Goal: Task Accomplishment & Management: Use online tool/utility

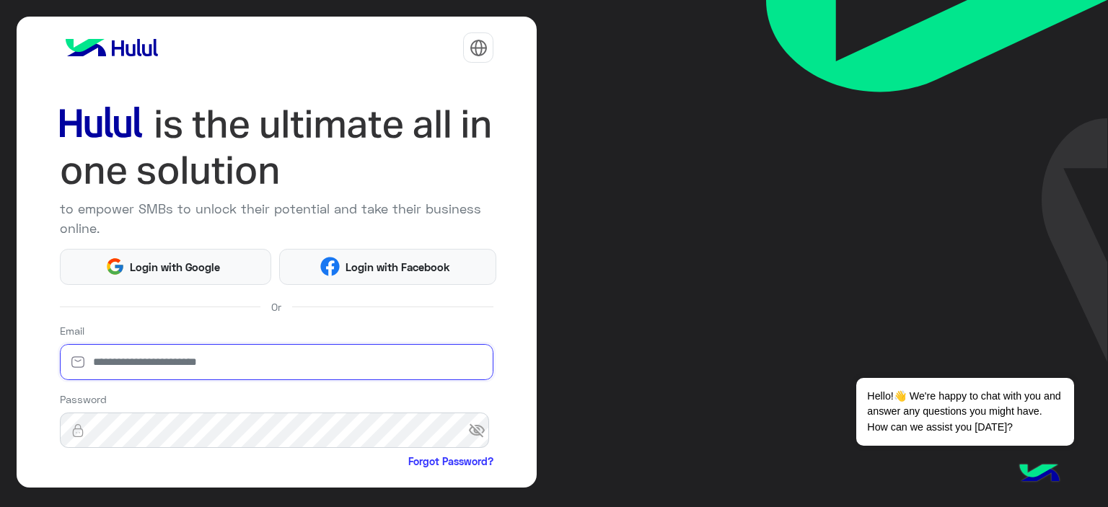
click at [110, 363] on input "email" at bounding box center [277, 362] width 434 height 36
type input "**********"
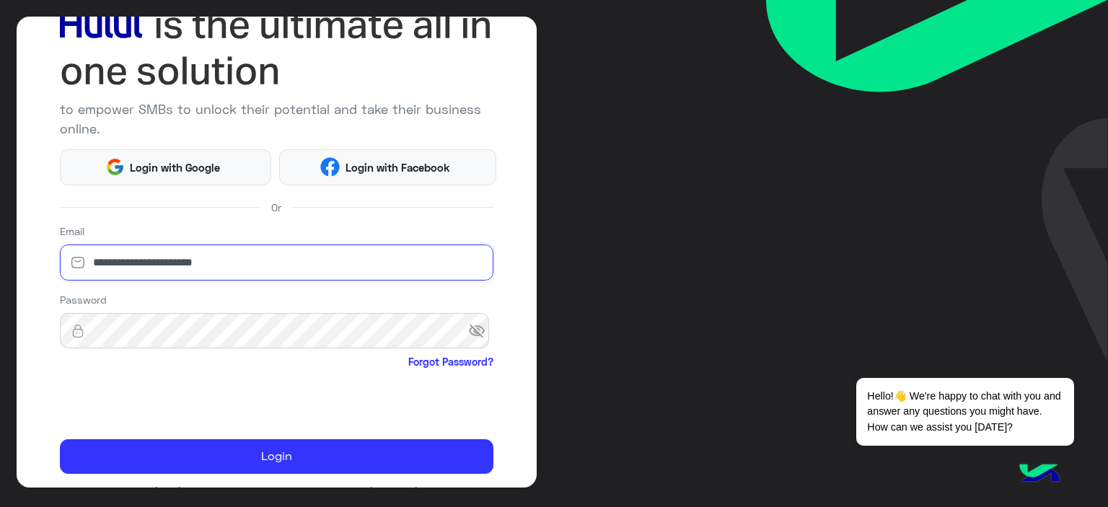
scroll to position [134, 0]
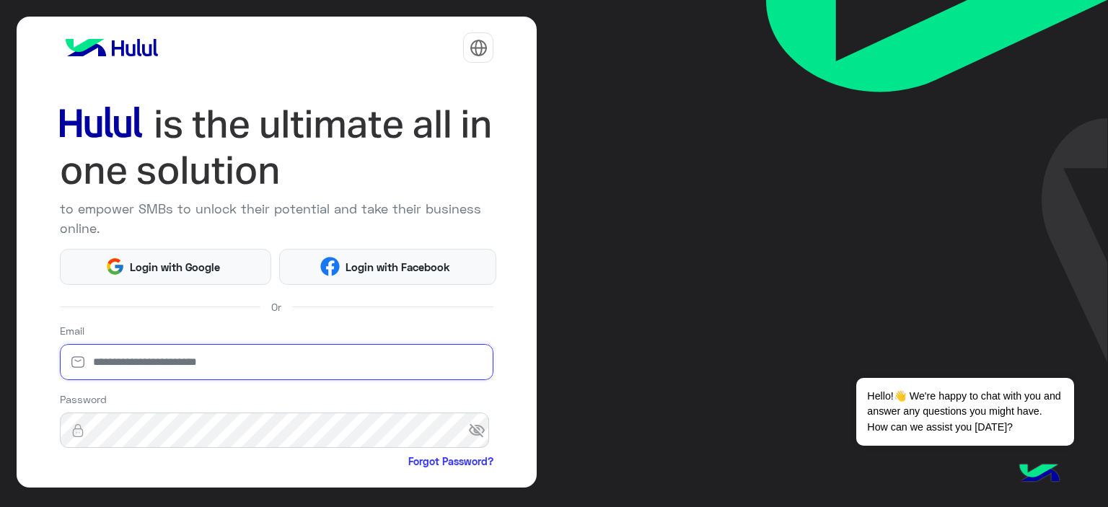
type input "**********"
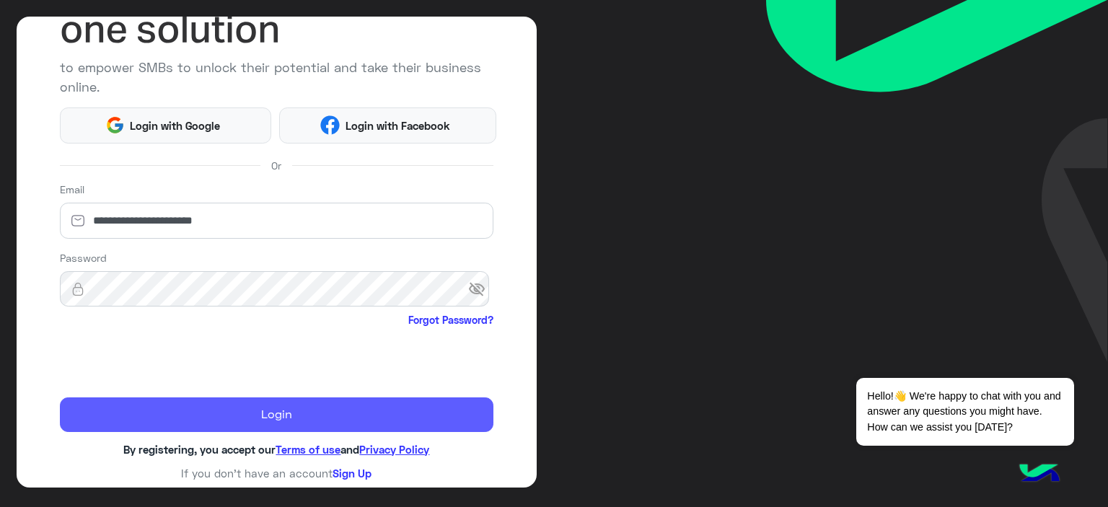
click at [122, 409] on button "Login" at bounding box center [277, 415] width 434 height 35
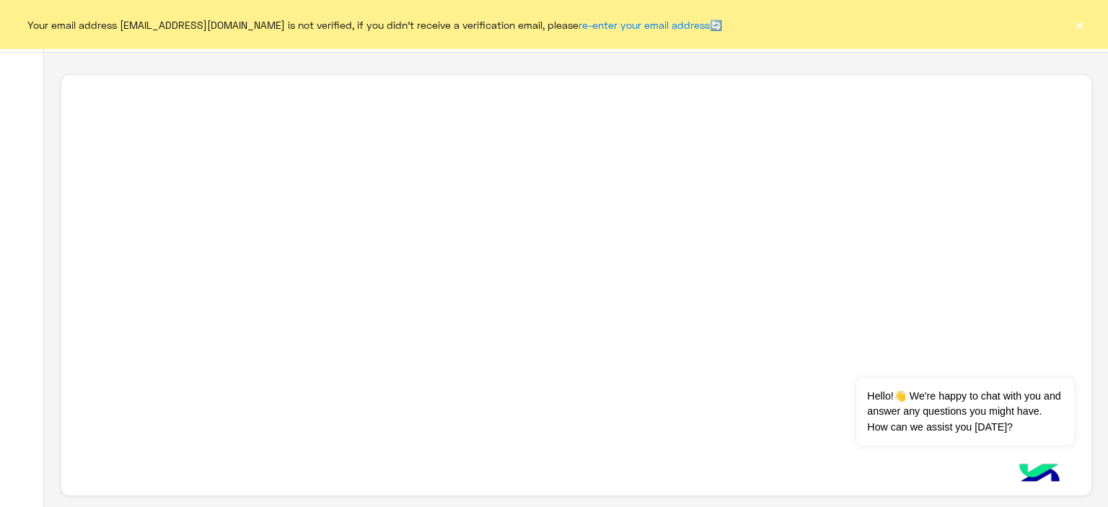
click at [1080, 25] on button "×" at bounding box center [1079, 24] width 14 height 14
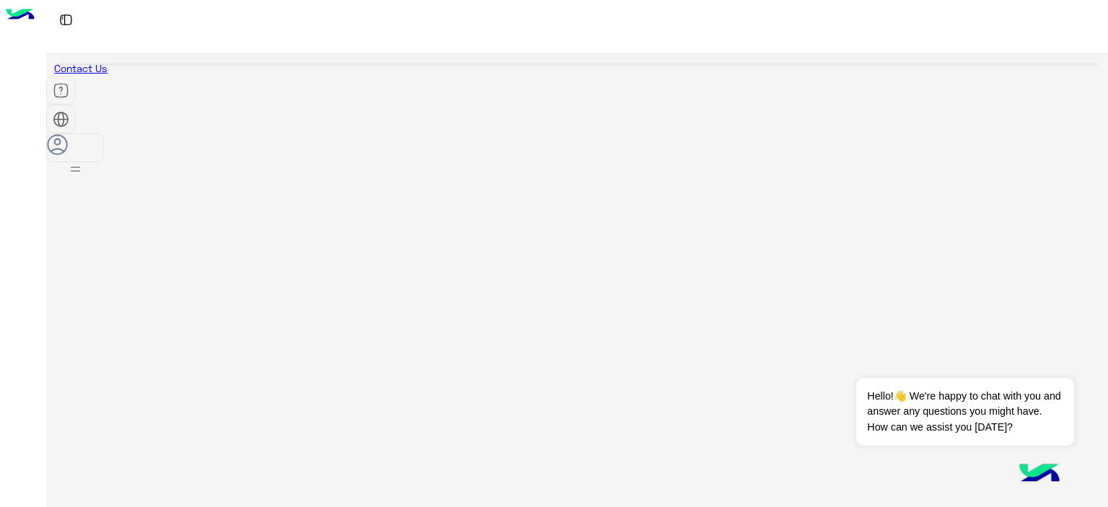
click at [1058, 363] on button "Dismiss ✕" at bounding box center [1031, 360] width 87 height 29
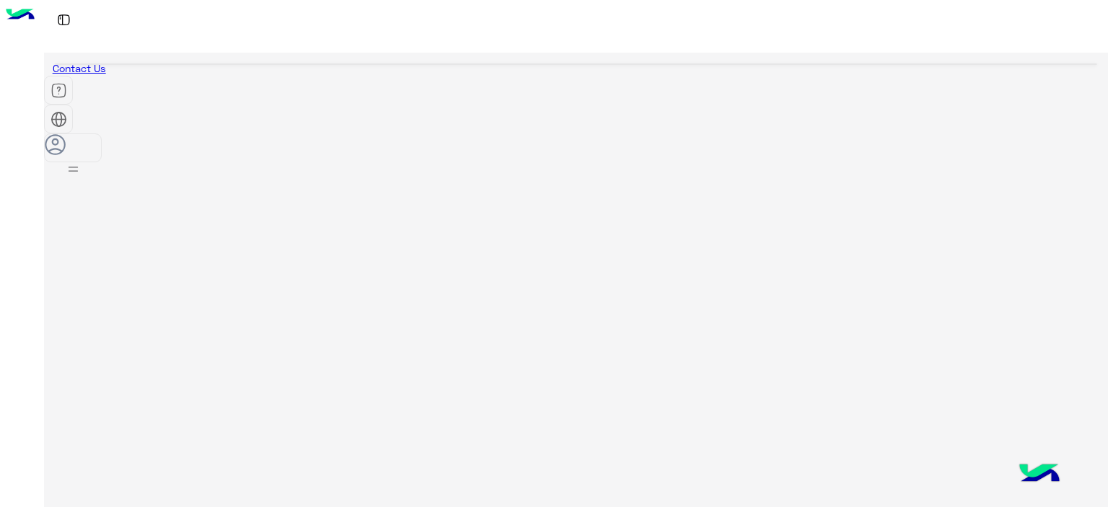
scroll to position [5, 0]
click at [101, 154] on div at bounding box center [73, 167] width 56 height 27
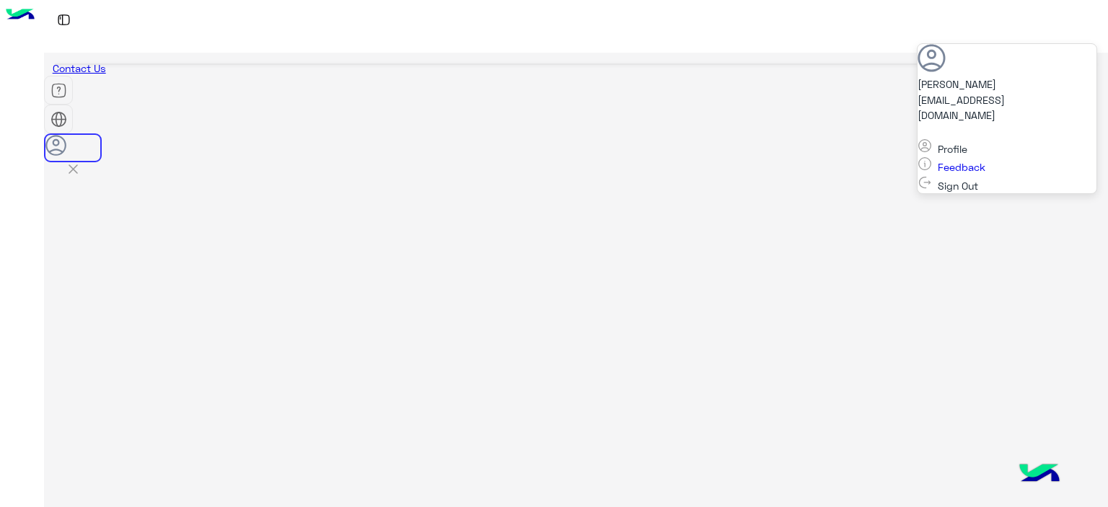
click at [82, 161] on img at bounding box center [73, 169] width 17 height 17
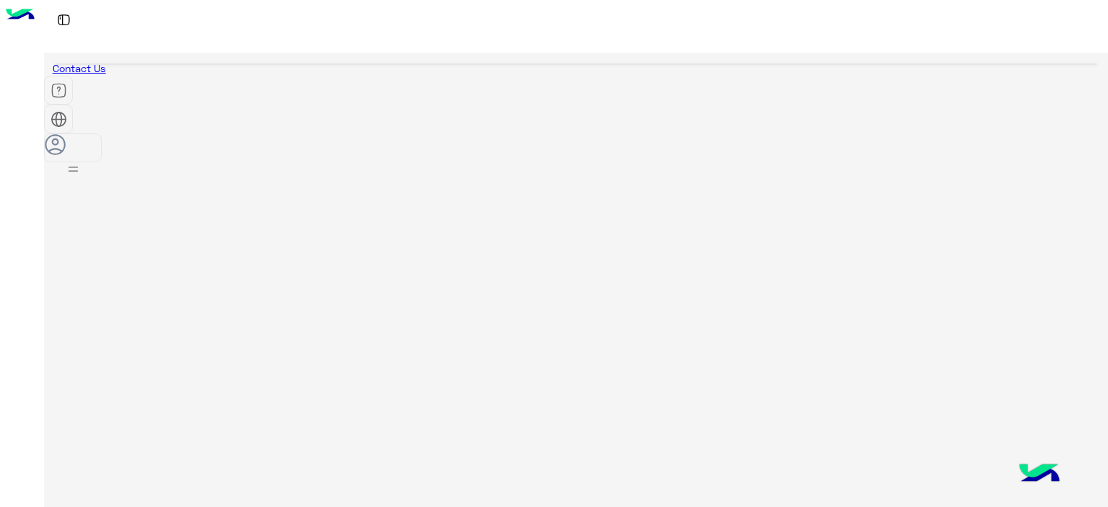
click at [82, 160] on img at bounding box center [73, 169] width 18 height 18
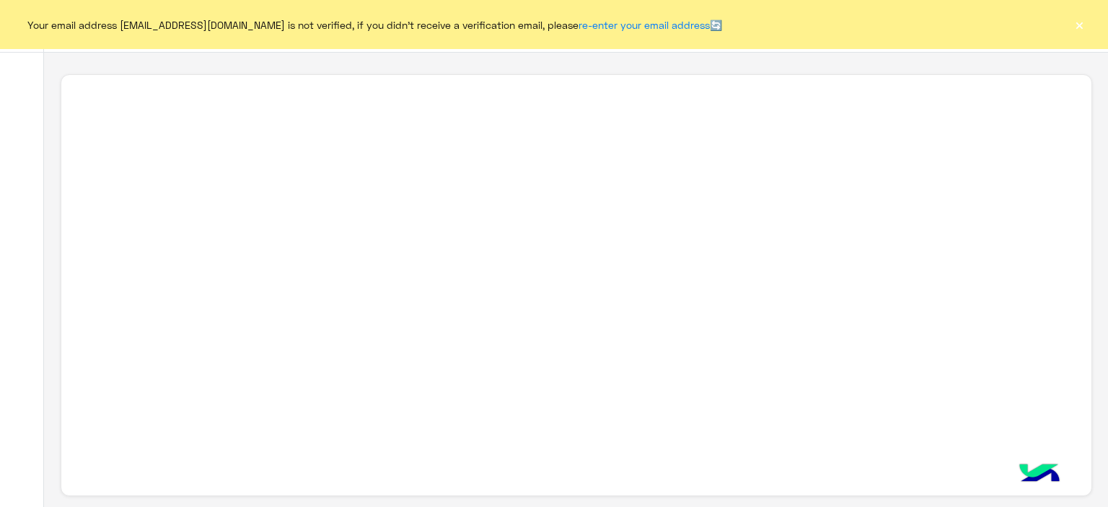
click at [1082, 19] on button "×" at bounding box center [1079, 24] width 14 height 14
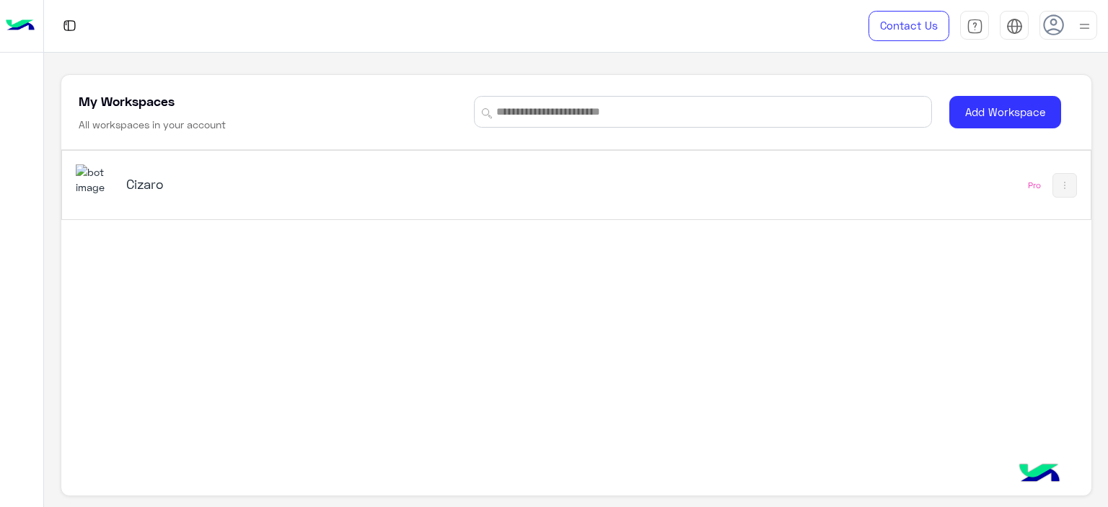
click at [472, 185] on h5 "Cizaro" at bounding box center [306, 183] width 361 height 17
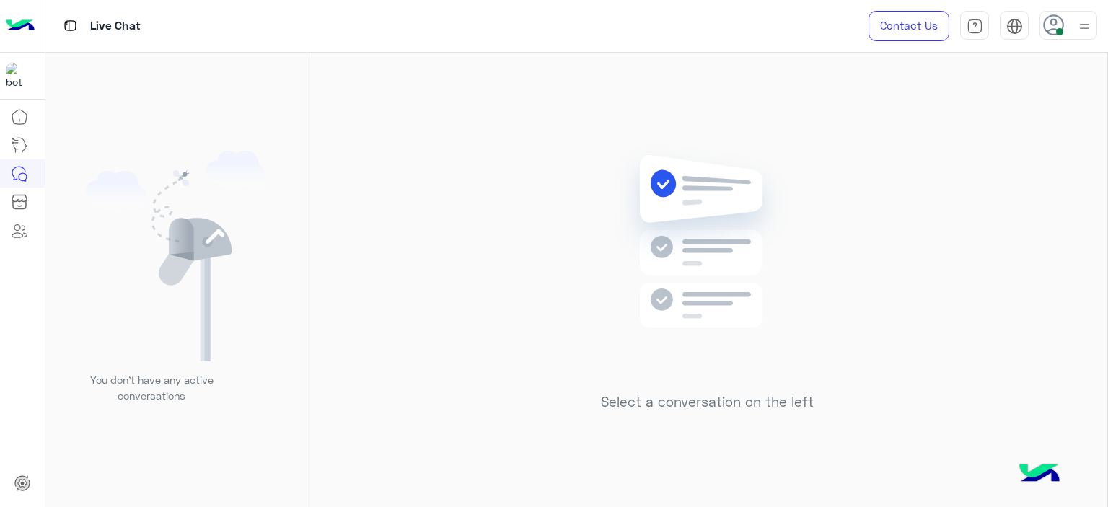
click at [1082, 30] on img at bounding box center [1085, 26] width 18 height 18
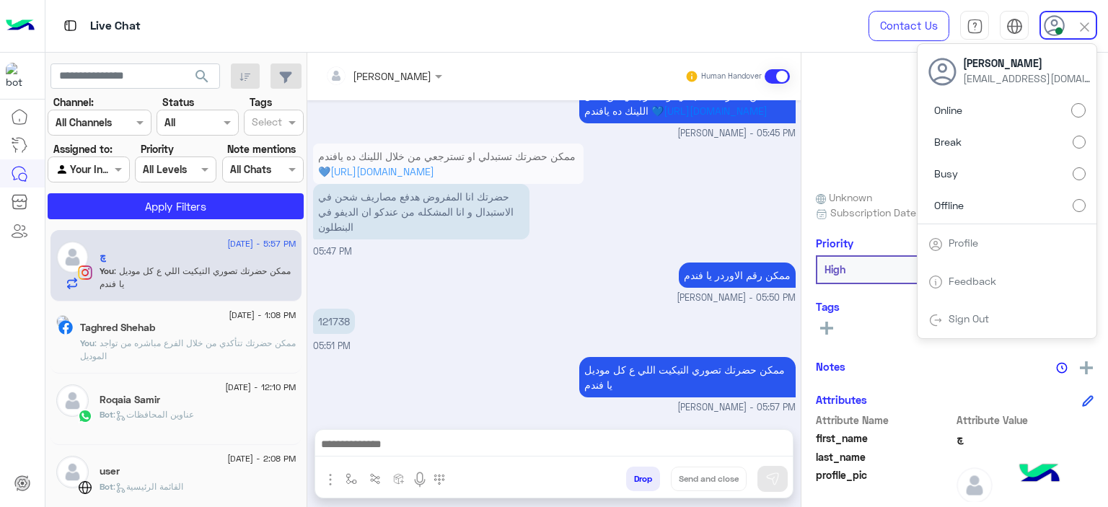
scroll to position [1564, 0]
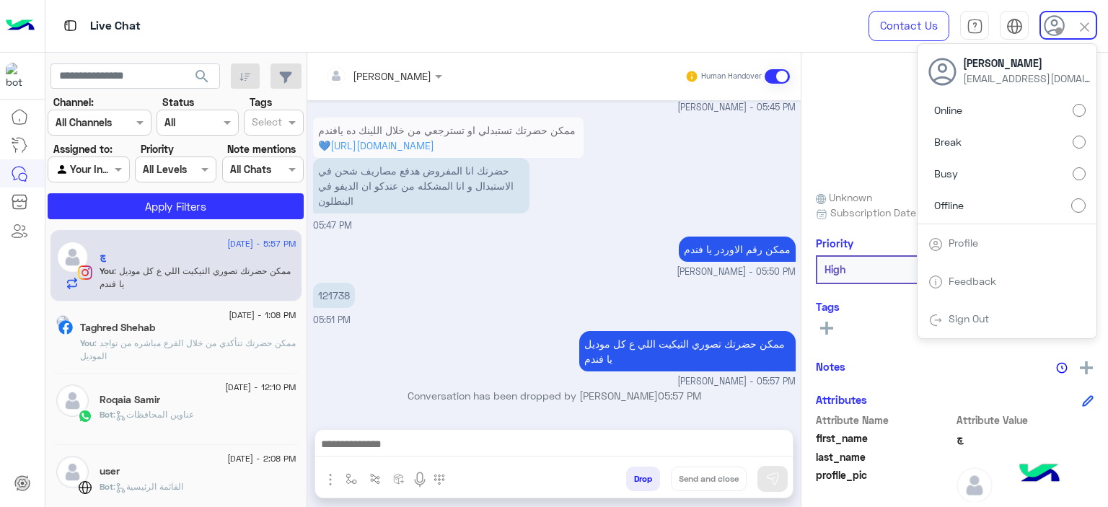
click at [673, 6] on div "Live Chat" at bounding box center [399, 26] width 709 height 52
